Goal: Task Accomplishment & Management: Manage account settings

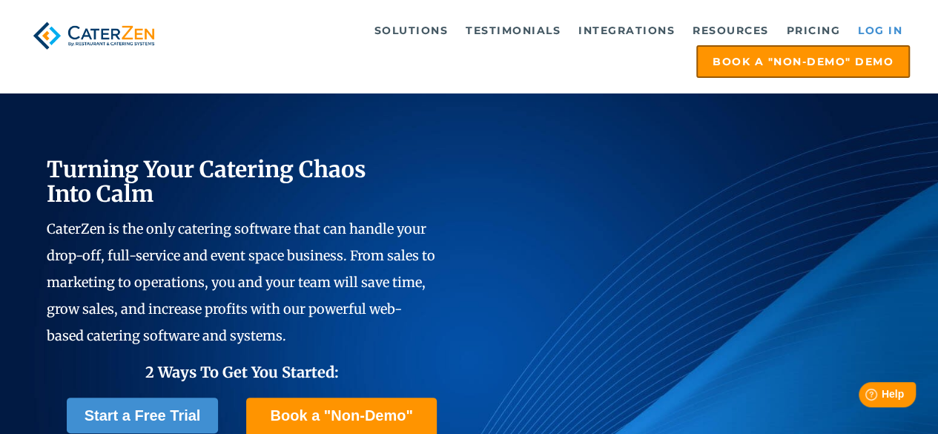
click at [893, 28] on link "Log in" at bounding box center [879, 31] width 59 height 30
click at [892, 32] on link "Log in" at bounding box center [879, 31] width 59 height 30
click at [871, 28] on link "Log in" at bounding box center [879, 31] width 59 height 30
